Goal: Task Accomplishment & Management: Use online tool/utility

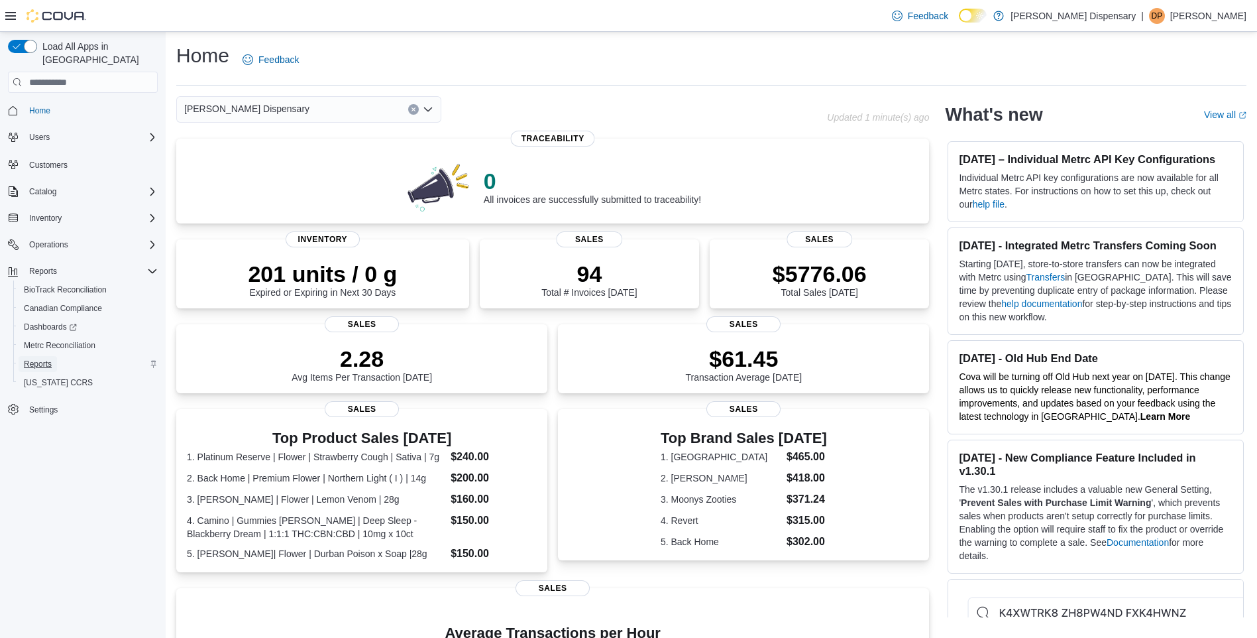
click at [44, 356] on span "Reports" at bounding box center [38, 364] width 28 height 16
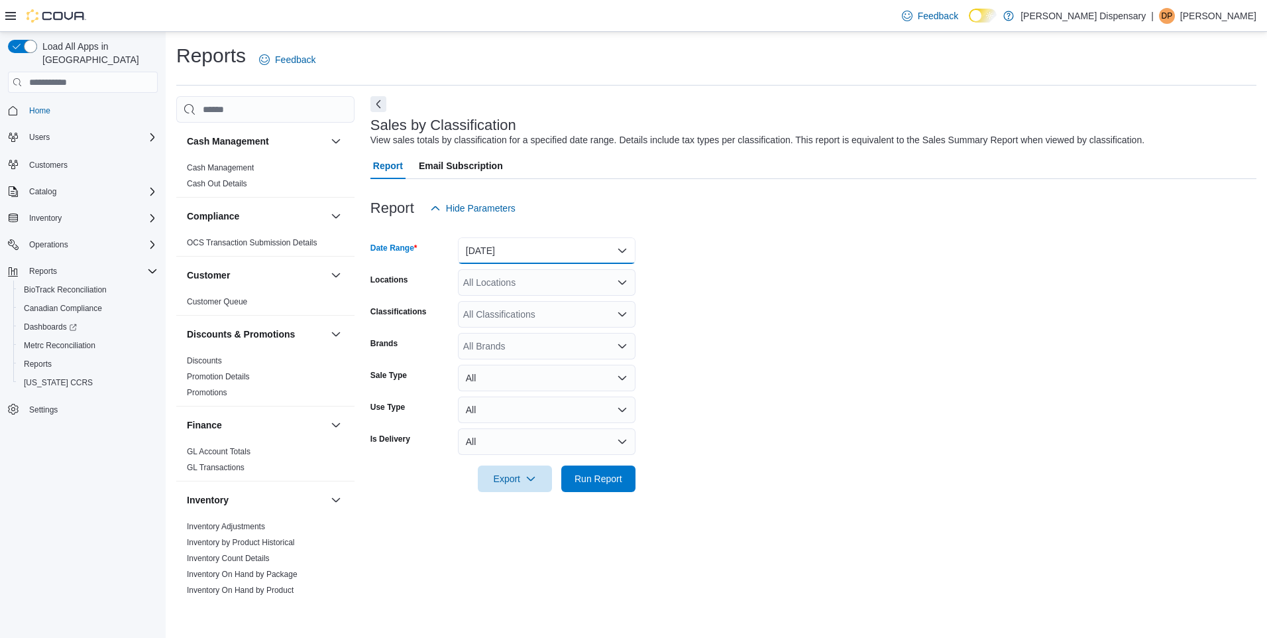
click at [614, 244] on button "[DATE]" at bounding box center [547, 250] width 178 height 27
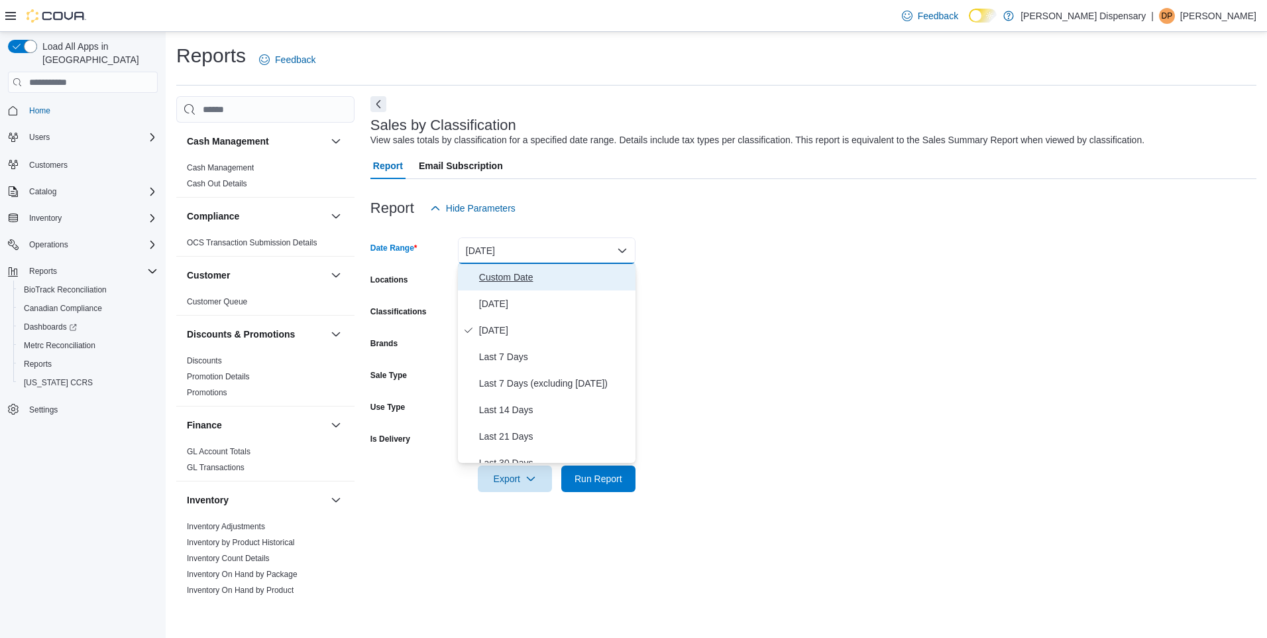
click at [490, 277] on span "Custom Date" at bounding box center [554, 277] width 151 height 16
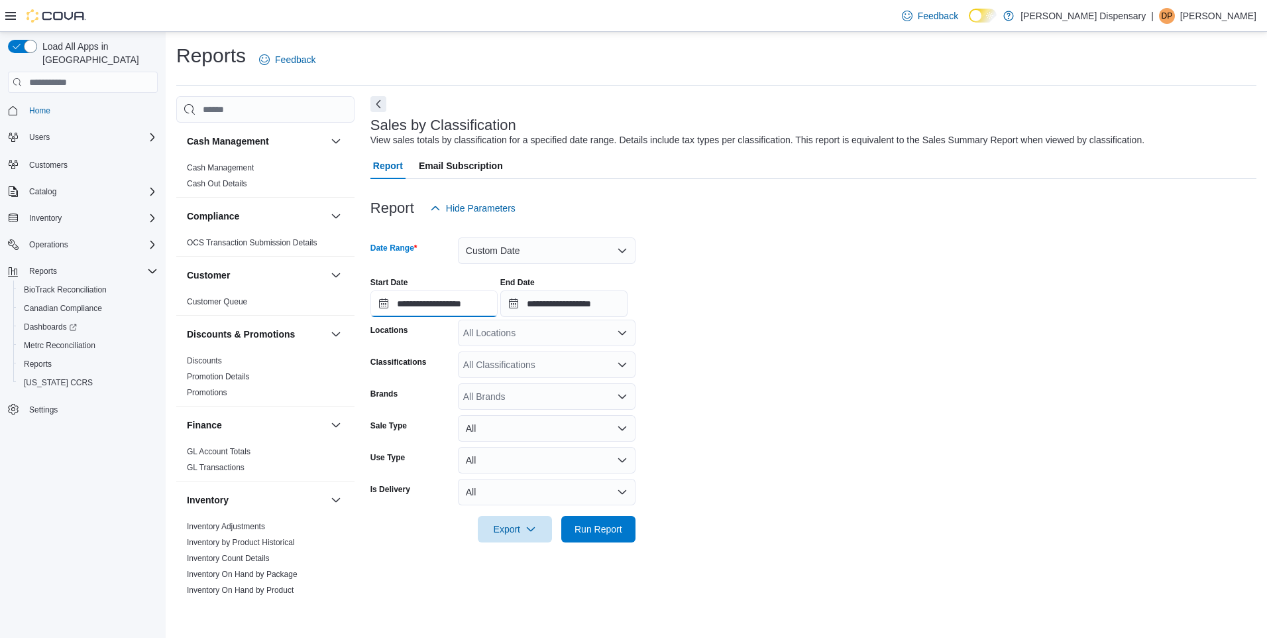
click at [375, 304] on input "**********" at bounding box center [434, 303] width 127 height 27
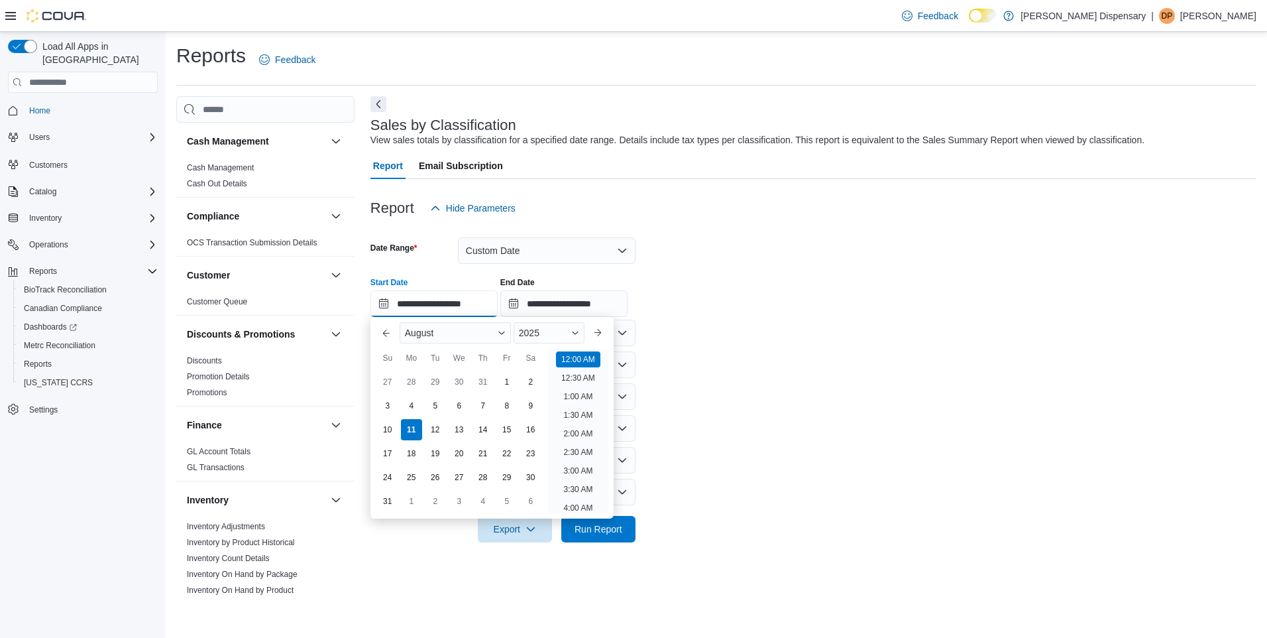
scroll to position [41, 0]
click at [385, 329] on button "Previous Month" at bounding box center [386, 332] width 21 height 21
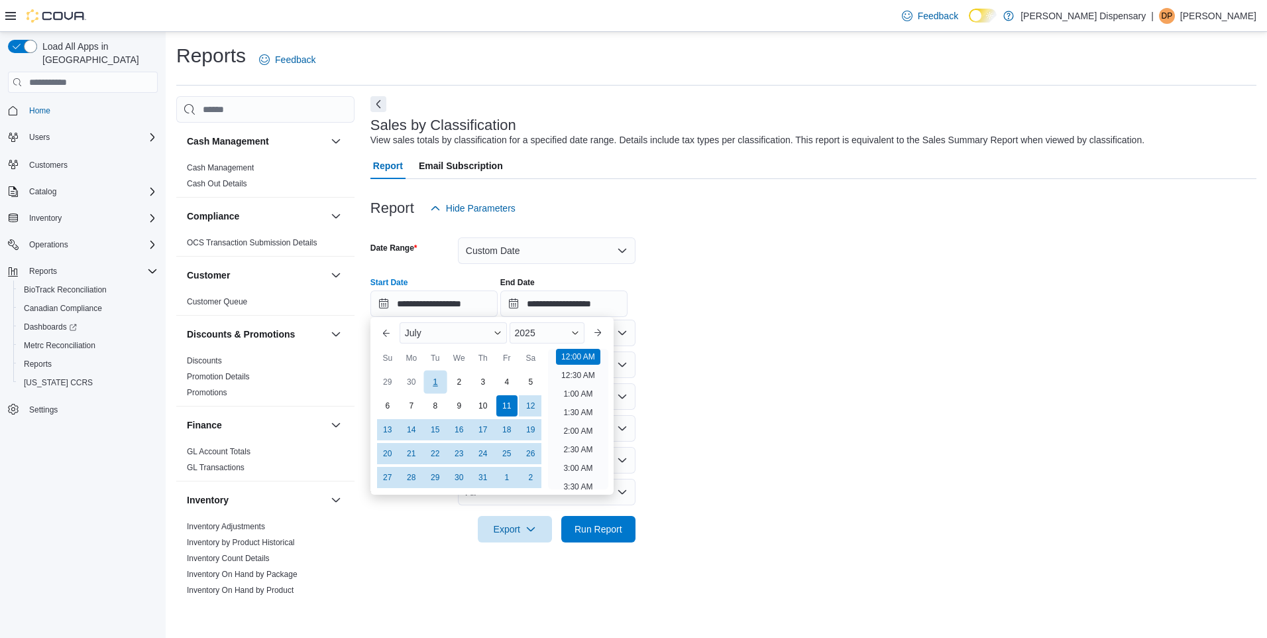
click at [433, 380] on div "1" at bounding box center [435, 381] width 23 height 23
type input "**********"
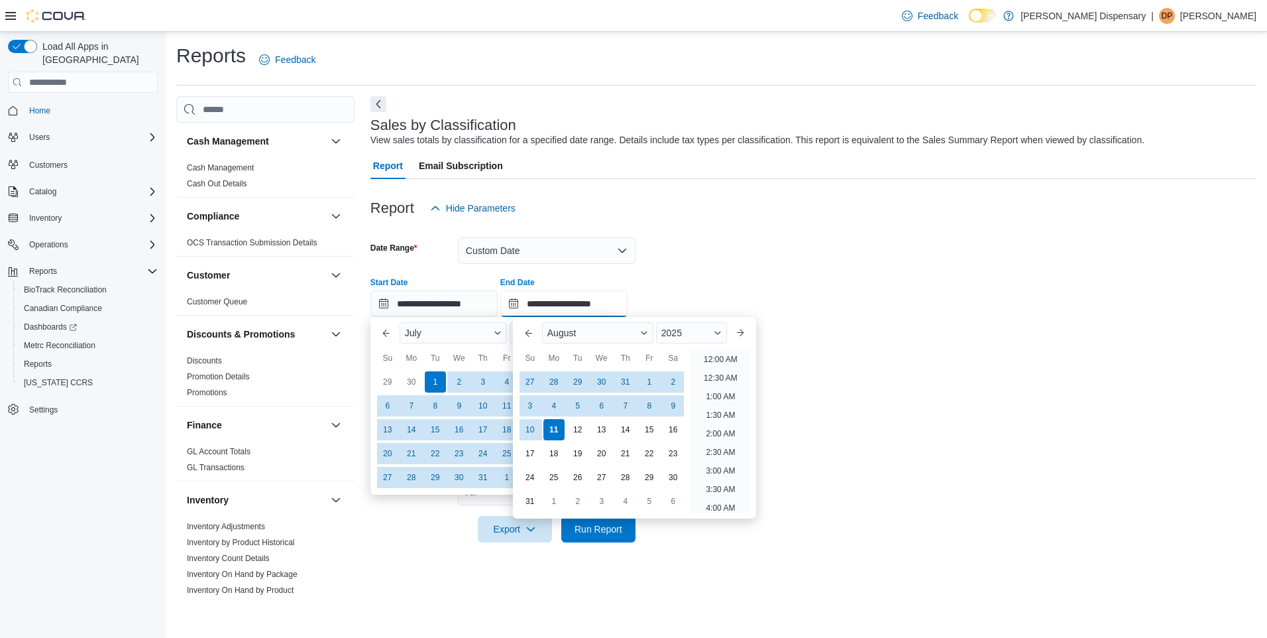
click at [560, 301] on input "**********" at bounding box center [563, 303] width 127 height 27
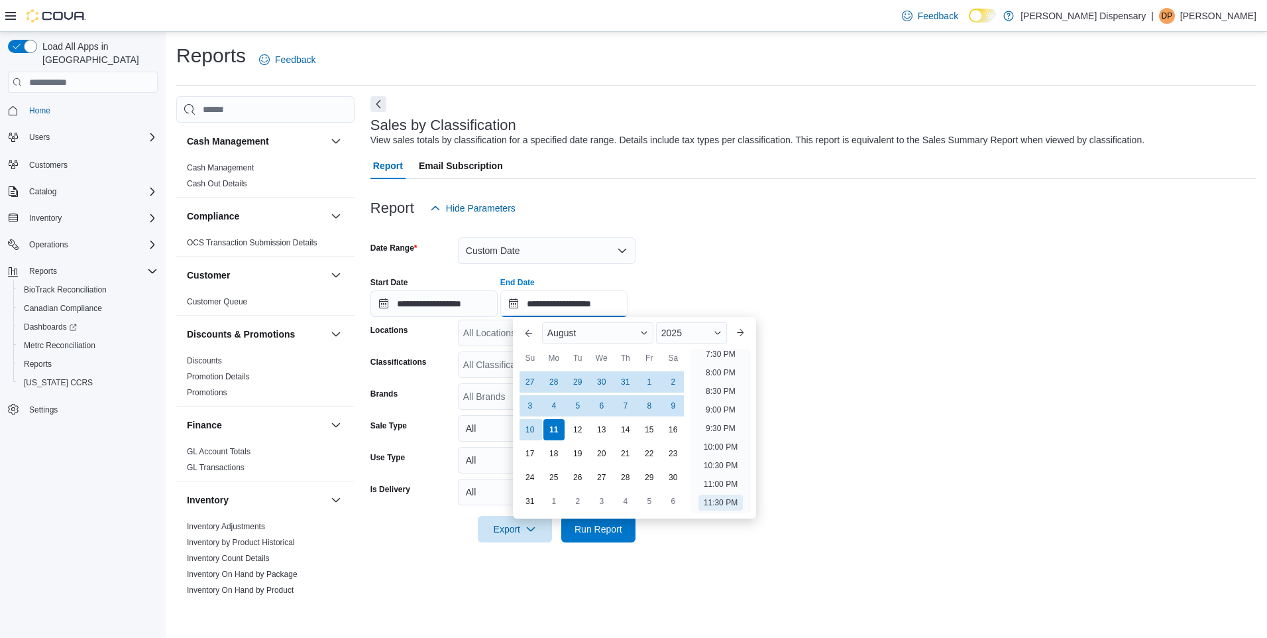
click at [524, 302] on input "**********" at bounding box center [563, 303] width 127 height 27
click at [627, 382] on div "31" at bounding box center [625, 381] width 23 height 23
type input "**********"
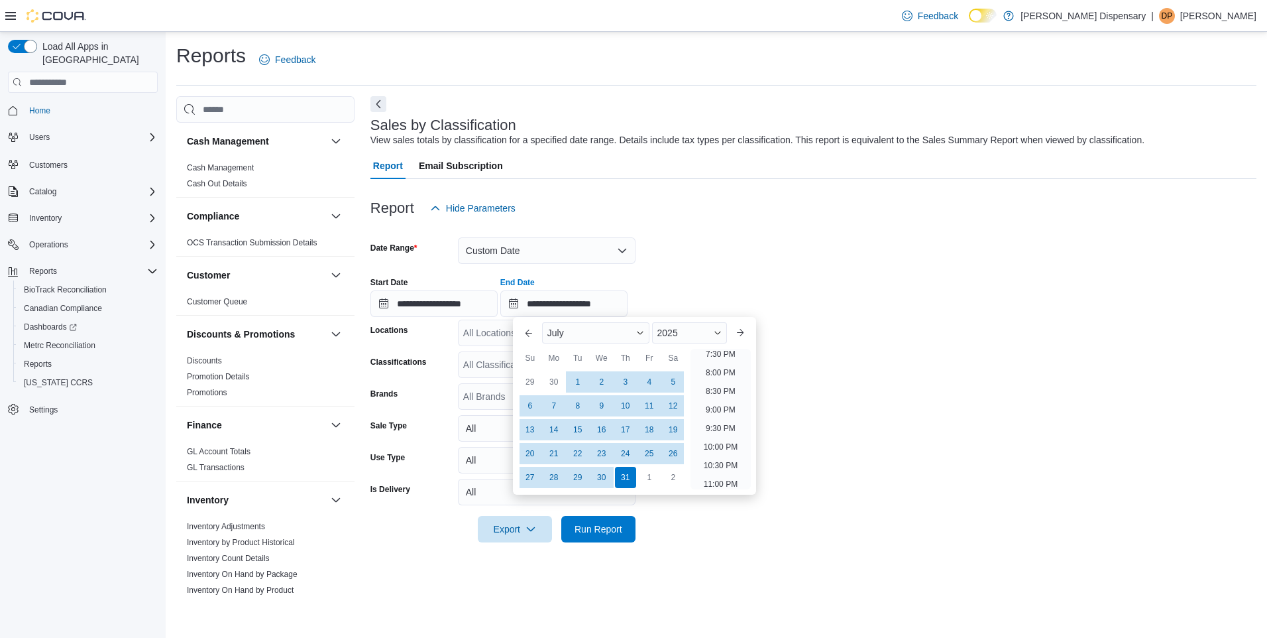
click at [811, 319] on div at bounding box center [814, 318] width 886 height 3
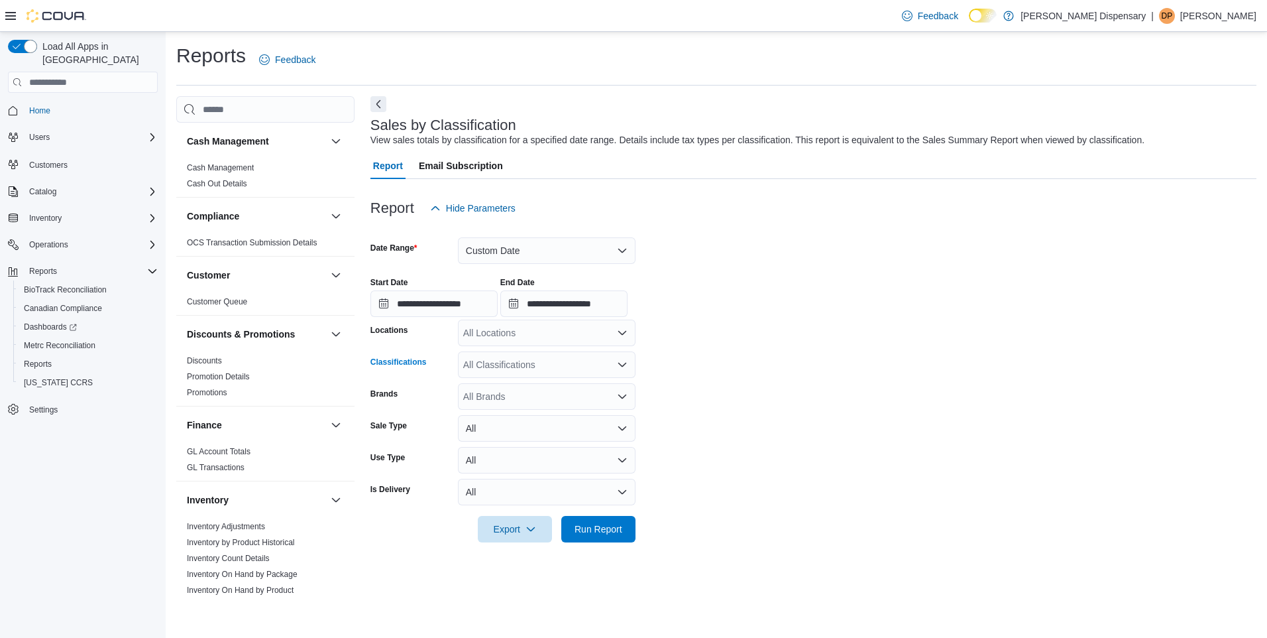
click at [621, 361] on icon "Open list of options" at bounding box center [622, 364] width 11 height 11
click at [515, 406] on div "Flower" at bounding box center [547, 406] width 162 height 13
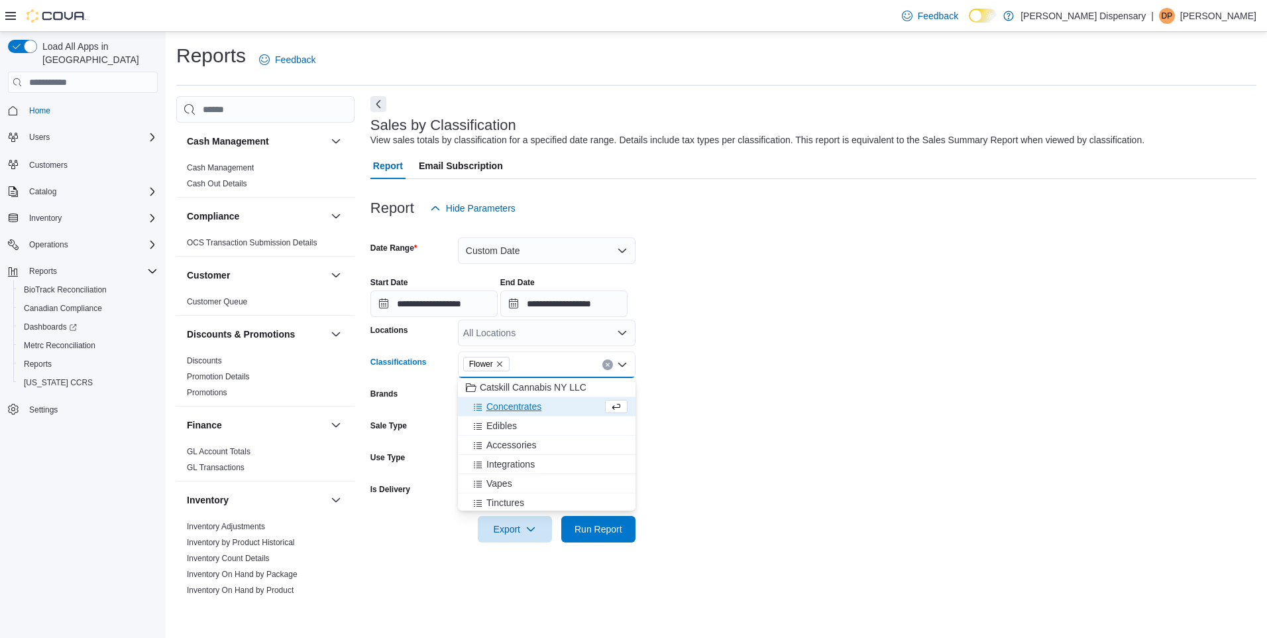
click at [514, 408] on span "Concentrates" at bounding box center [514, 406] width 55 height 13
click at [513, 409] on span "Edibles" at bounding box center [502, 406] width 30 height 13
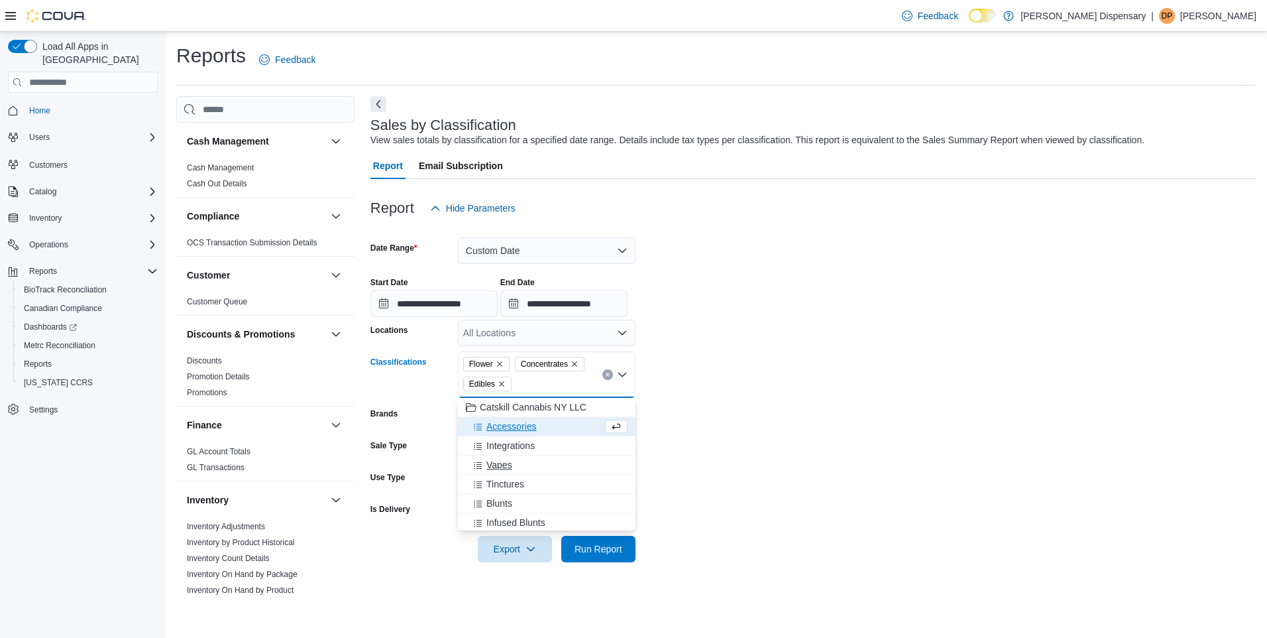
click at [512, 467] on span "Vapes" at bounding box center [500, 464] width 26 height 13
click at [510, 469] on span "Tinctures" at bounding box center [506, 464] width 38 height 13
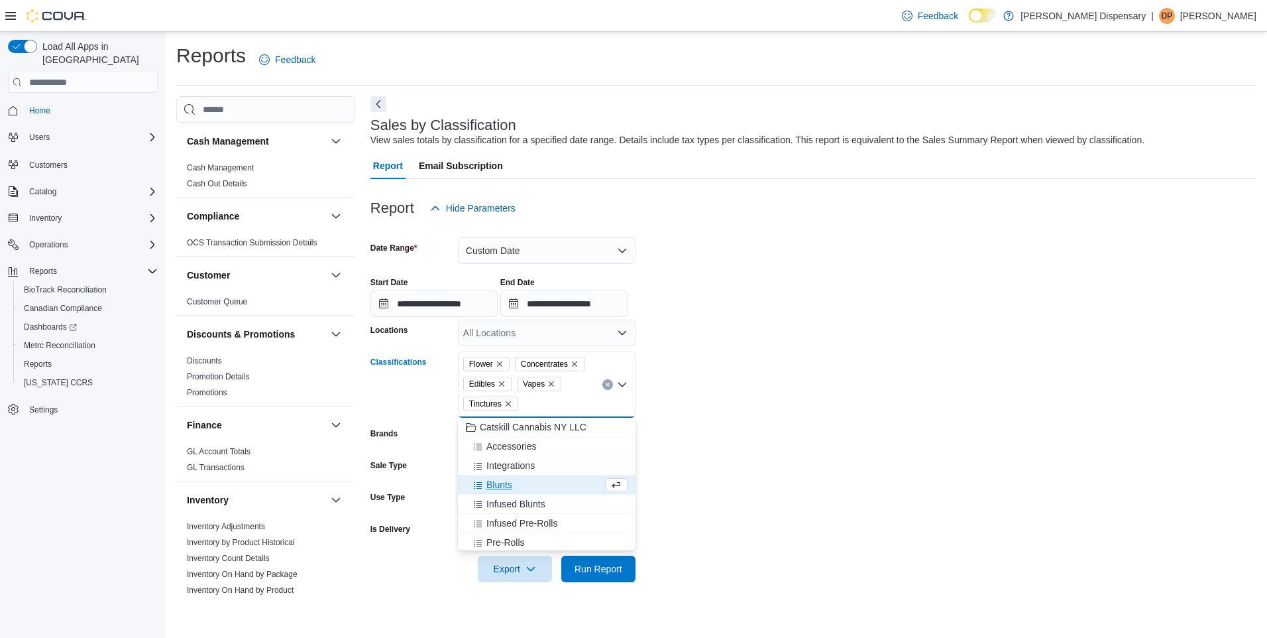
click at [504, 485] on span "Blunts" at bounding box center [500, 484] width 26 height 13
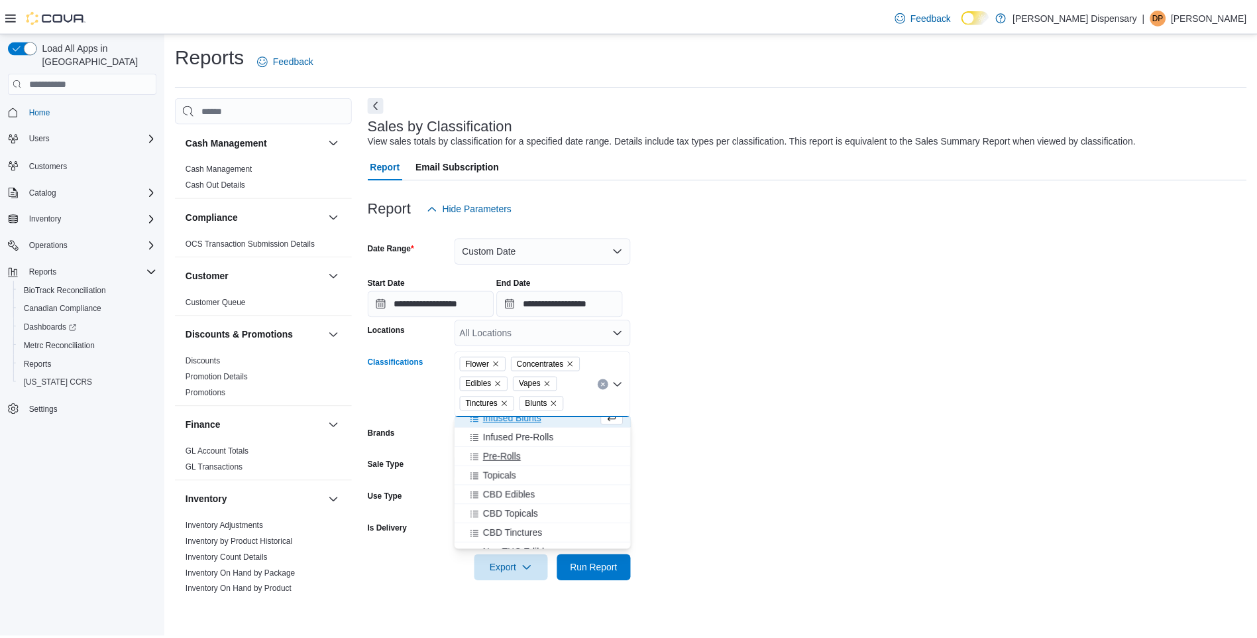
scroll to position [0, 0]
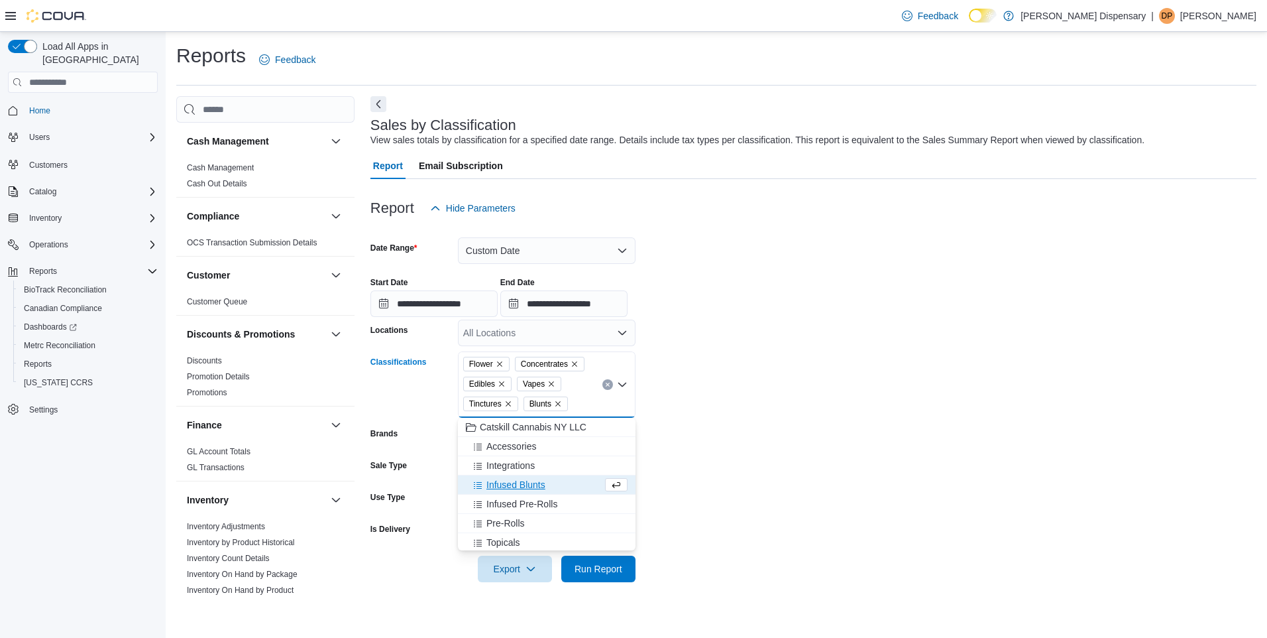
click at [524, 482] on span "Infused Blunts" at bounding box center [516, 484] width 59 height 13
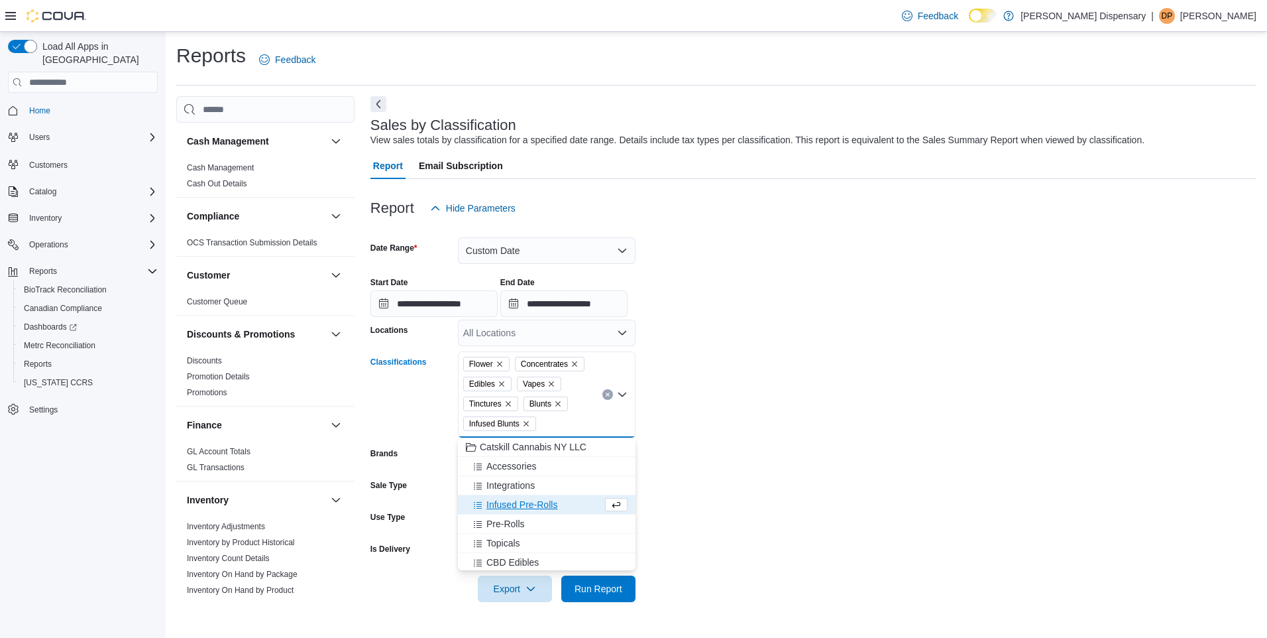
click at [522, 503] on span "Infused Pre-Rolls" at bounding box center [522, 504] width 71 height 13
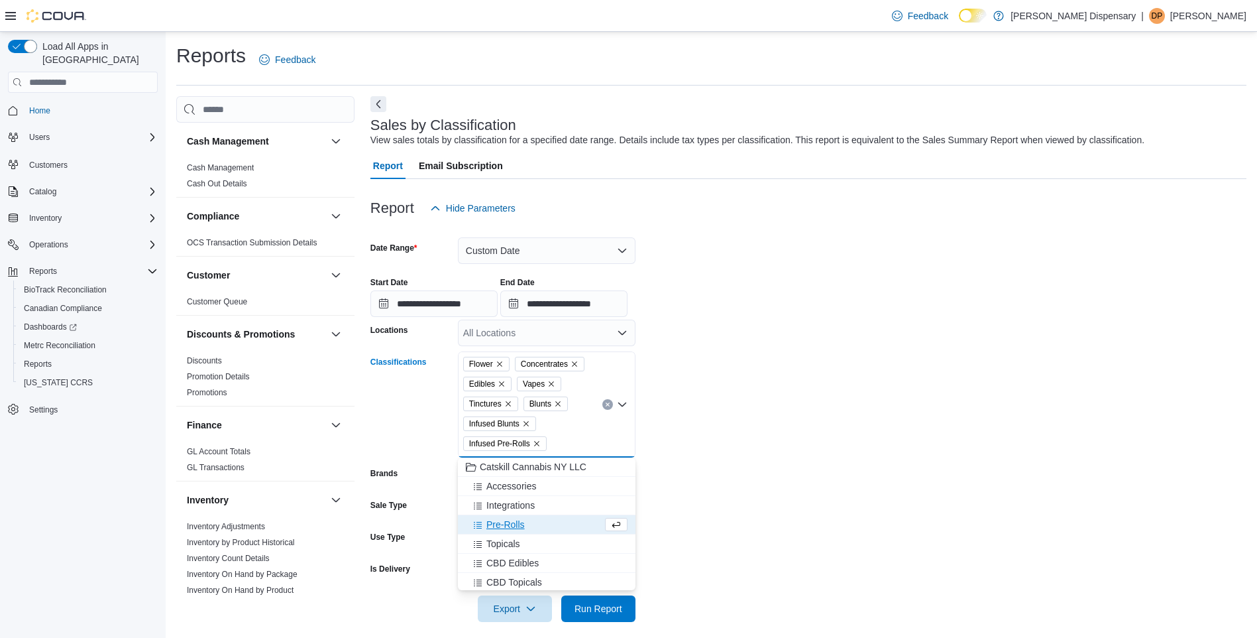
click at [510, 528] on span "Pre-Rolls" at bounding box center [506, 524] width 38 height 13
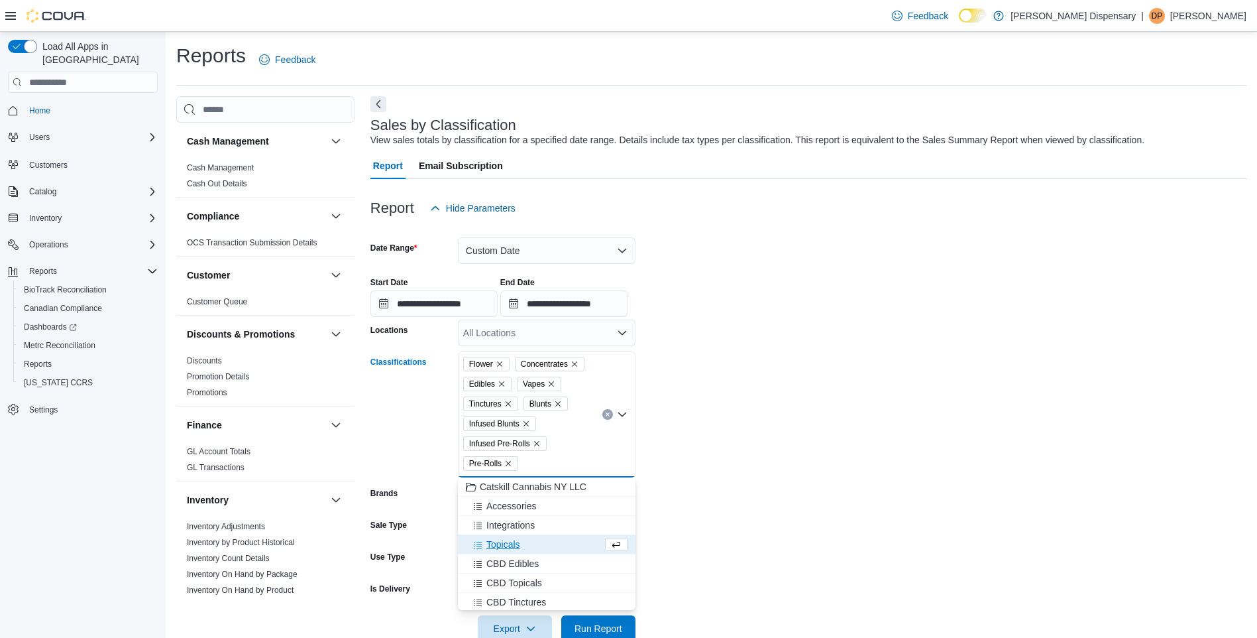
click at [508, 543] on span "Topicals" at bounding box center [504, 544] width 34 height 13
click at [516, 543] on span "Beverages" at bounding box center [509, 542] width 44 height 13
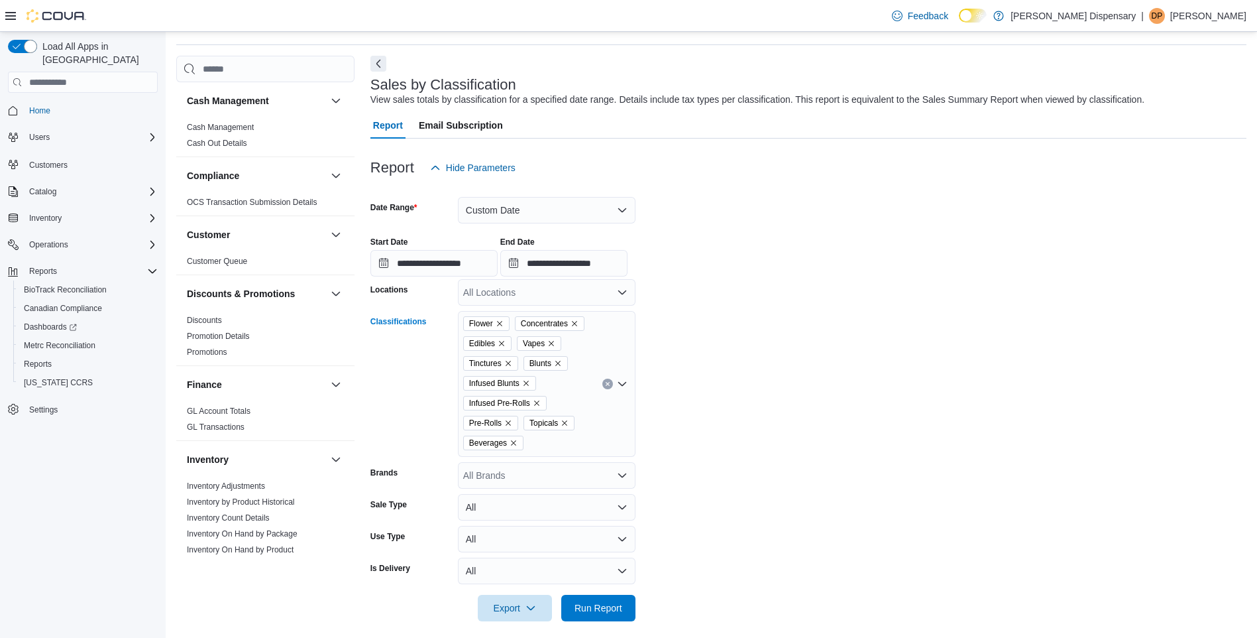
scroll to position [50, 0]
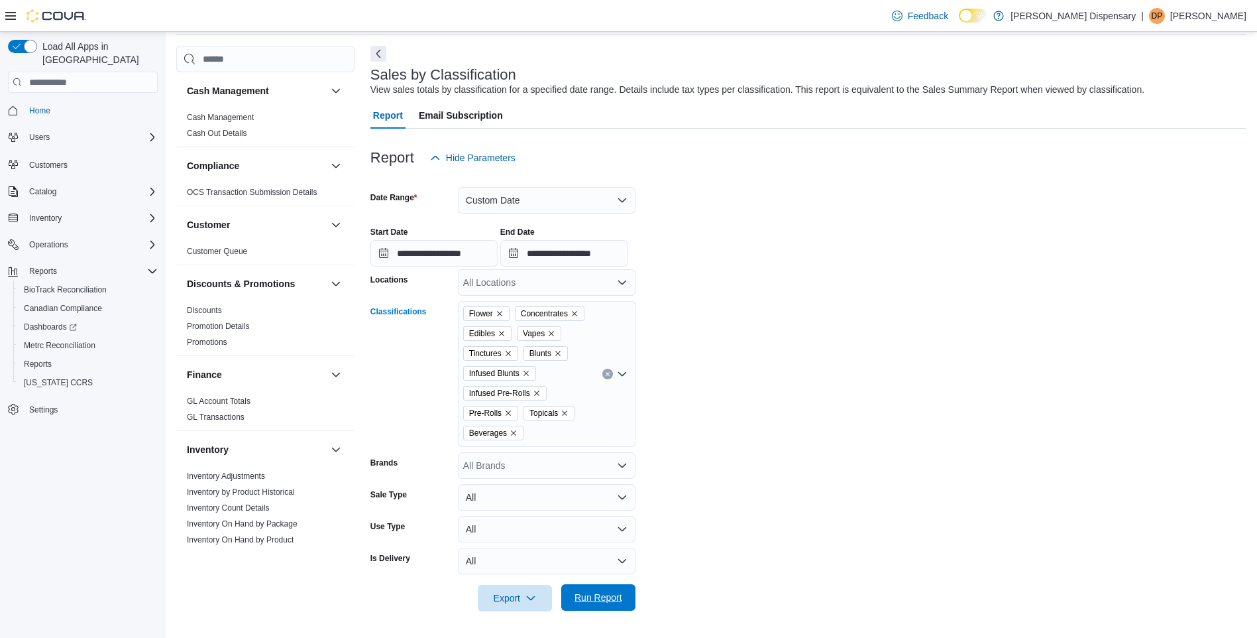
click at [610, 595] on span "Run Report" at bounding box center [599, 597] width 48 height 13
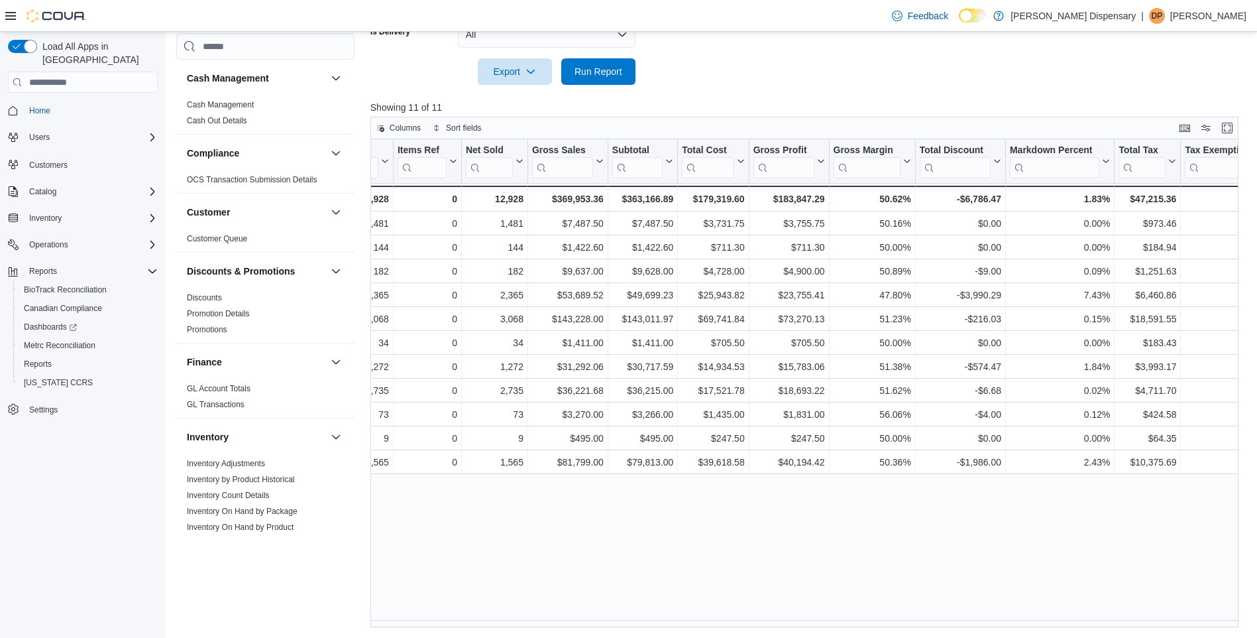
scroll to position [0, 196]
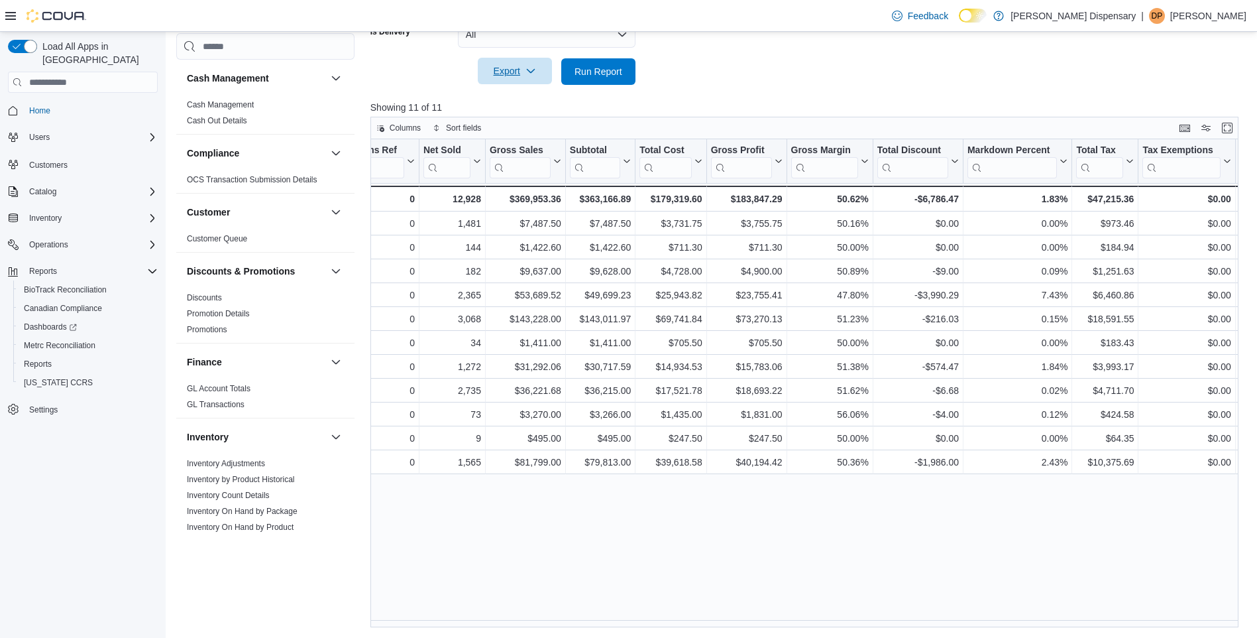
click at [501, 75] on span "Export" at bounding box center [515, 71] width 58 height 27
click at [528, 98] on span "Export to Excel" at bounding box center [517, 98] width 60 height 11
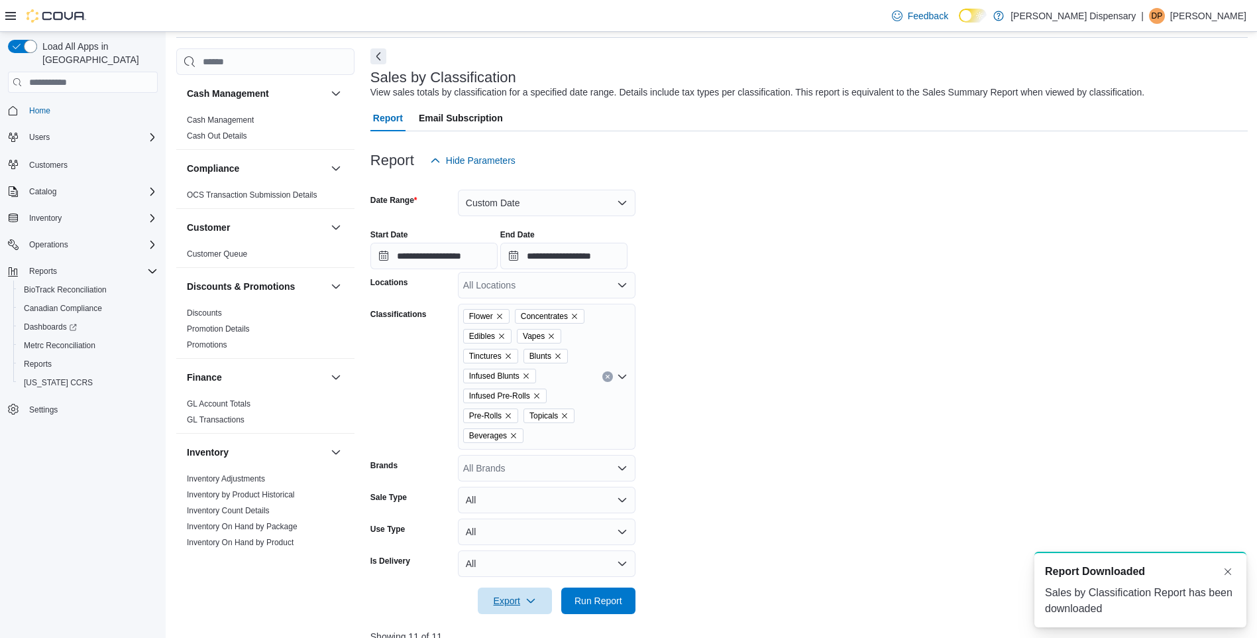
scroll to position [46, 0]
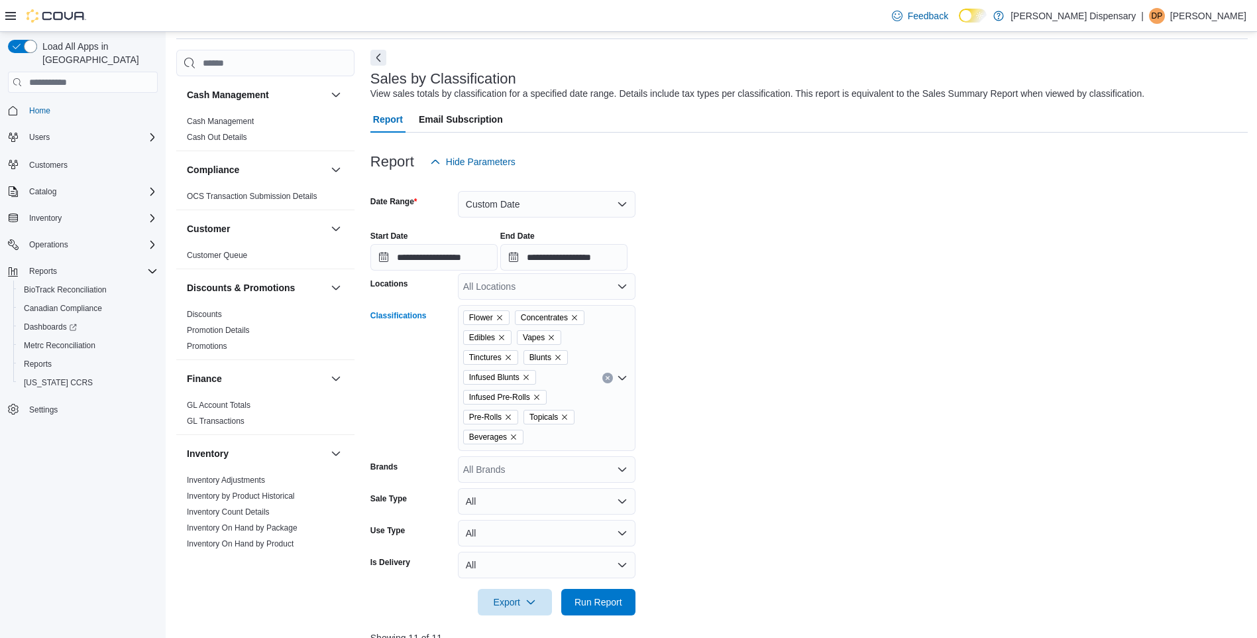
click at [622, 379] on icon "Open list of options" at bounding box center [622, 378] width 8 height 4
click at [1122, 16] on p "[PERSON_NAME] Dispensary" at bounding box center [1073, 16] width 125 height 16
drag, startPoint x: 1169, startPoint y: 158, endPoint x: 1171, endPoint y: 144, distance: 14.0
click at [1171, 144] on div "**********" at bounding box center [810, 645] width 878 height 1025
drag, startPoint x: 1171, startPoint y: 144, endPoint x: 1204, endPoint y: 13, distance: 136.2
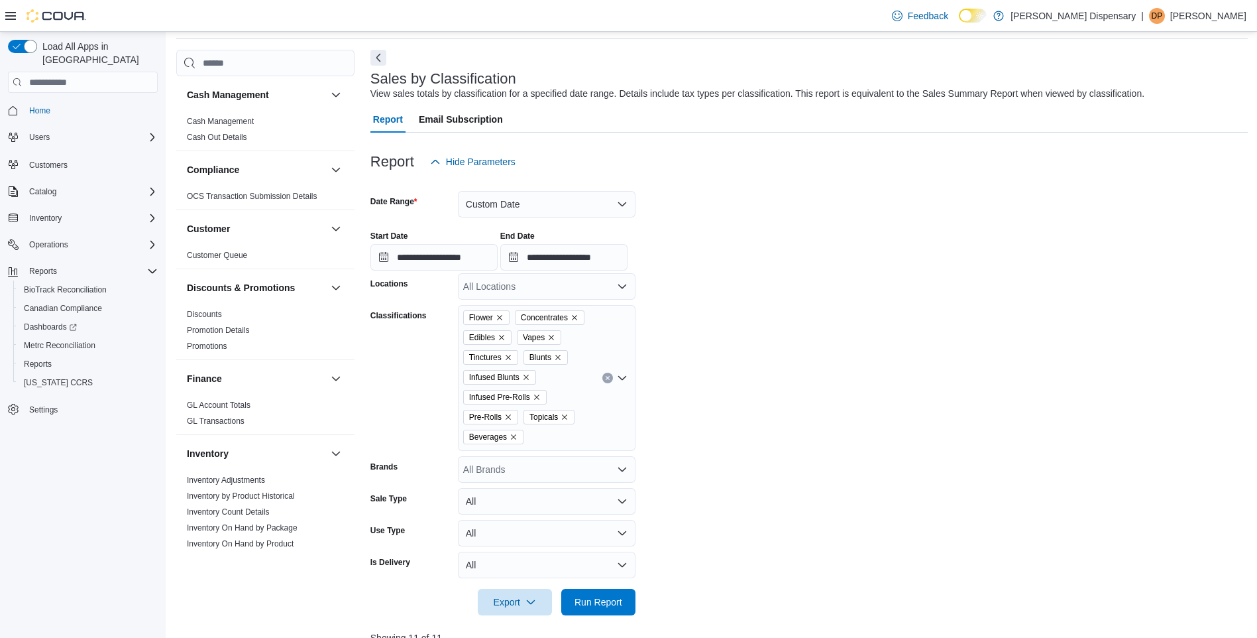
click at [1204, 13] on p "[PERSON_NAME]" at bounding box center [1209, 16] width 76 height 16
click at [1159, 135] on span "Sign Out" at bounding box center [1161, 130] width 36 height 13
